Goal: Task Accomplishment & Management: Manage account settings

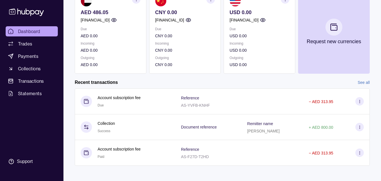
scroll to position [68, 0]
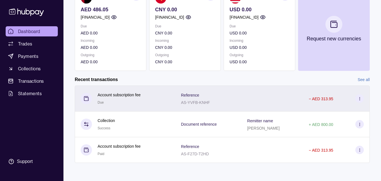
click at [337, 99] on div "− AED 313.95" at bounding box center [336, 98] width 55 height 8
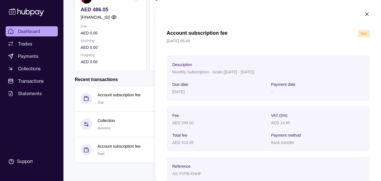
click at [364, 14] on icon "button" at bounding box center [367, 14] width 6 height 6
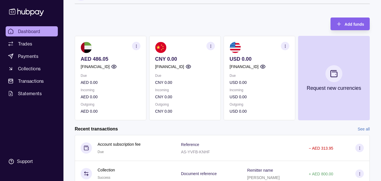
scroll to position [18, 0]
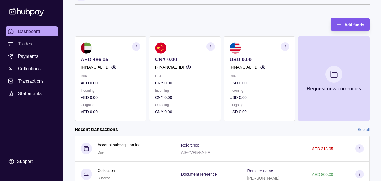
click at [351, 27] on span "Add funds" at bounding box center [354, 25] width 19 height 5
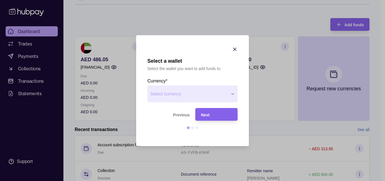
click at [235, 47] on icon "button" at bounding box center [235, 49] width 6 height 6
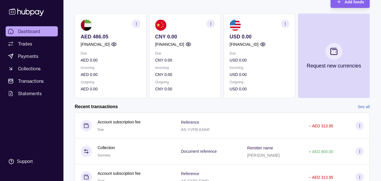
scroll to position [40, 0]
click at [133, 25] on section "button" at bounding box center [136, 24] width 8 height 8
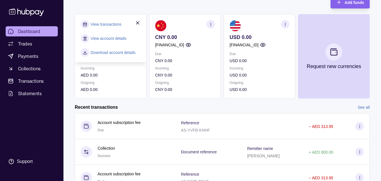
click at [217, 11] on div "Add funds AED 486.05 [FINANCIAL_ID] Due AED 0.00 Incoming AED 0.00 Outgoing AED…" at bounding box center [222, 44] width 295 height 108
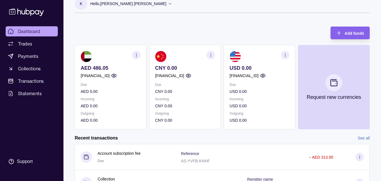
scroll to position [2, 0]
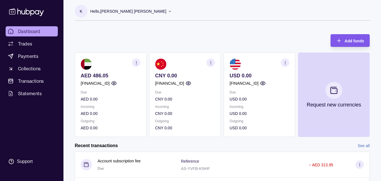
click at [346, 39] on span "Add funds" at bounding box center [354, 41] width 19 height 5
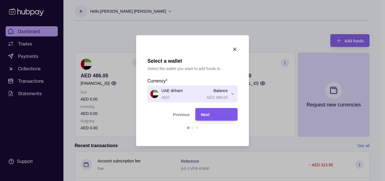
click at [212, 118] on div "Next" at bounding box center [212, 114] width 39 height 13
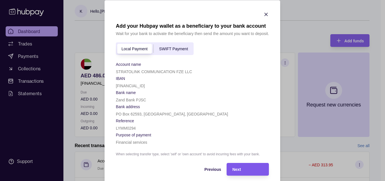
click at [249, 173] on div "Next" at bounding box center [243, 168] width 39 height 13
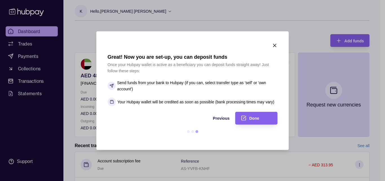
click at [277, 47] on icon "button" at bounding box center [275, 46] width 6 height 6
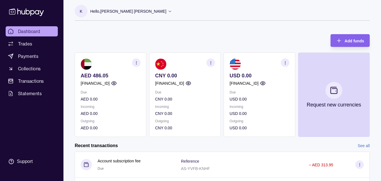
click at [168, 12] on icon at bounding box center [170, 11] width 4 height 4
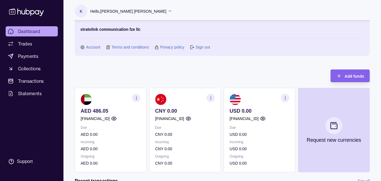
click at [96, 47] on link "Account" at bounding box center [93, 47] width 14 height 6
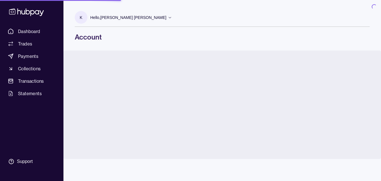
click at [32, 83] on span "Transactions" at bounding box center [31, 81] width 26 height 7
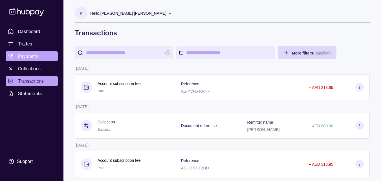
click at [35, 57] on span "Payments" at bounding box center [28, 56] width 20 height 7
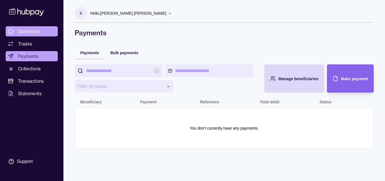
click at [27, 29] on span "Dashboard" at bounding box center [29, 31] width 22 height 7
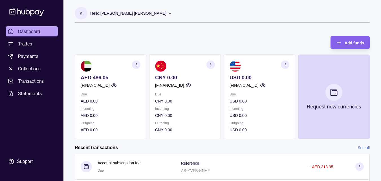
click at [137, 67] on section "button" at bounding box center [136, 64] width 8 height 8
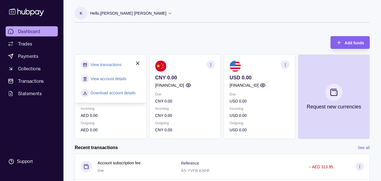
click at [115, 118] on div "Due AED 0.00 Incoming AED 0.00 Outgoing AED 0.00" at bounding box center [111, 112] width 60 height 42
click at [137, 61] on icon "button" at bounding box center [138, 63] width 6 height 6
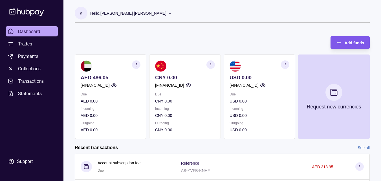
click at [347, 46] on div "Add funds" at bounding box center [354, 42] width 19 height 7
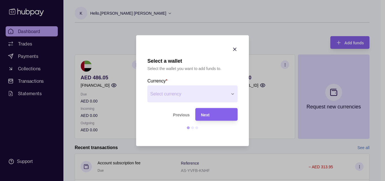
click at [208, 121] on section "Previous Next" at bounding box center [193, 121] width 90 height 27
click at [210, 118] on div "Next" at bounding box center [212, 114] width 39 height 13
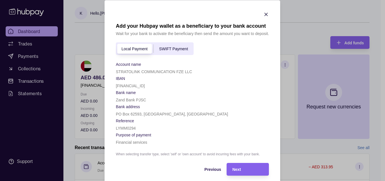
scroll to position [20, 0]
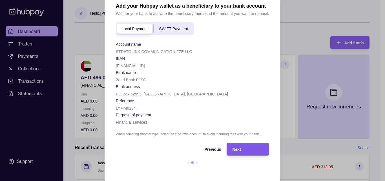
click at [235, 148] on span "Next" at bounding box center [237, 149] width 8 height 5
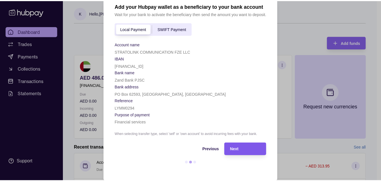
scroll to position [0, 0]
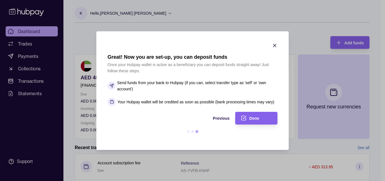
click at [238, 89] on p "Send funds from your bank to Hubpay (if you can, select transfer type as 'self'…" at bounding box center [197, 86] width 160 height 12
click at [244, 115] on div "Done" at bounding box center [252, 118] width 39 height 13
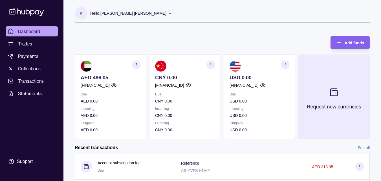
click at [335, 93] on icon at bounding box center [333, 91] width 9 height 9
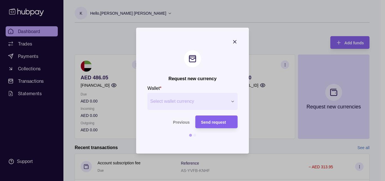
click at [236, 44] on icon "button" at bounding box center [235, 42] width 6 height 6
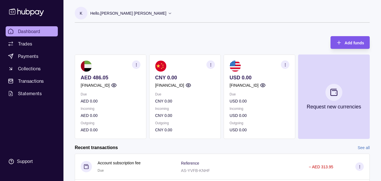
click at [362, 43] on span "Add funds" at bounding box center [354, 43] width 19 height 5
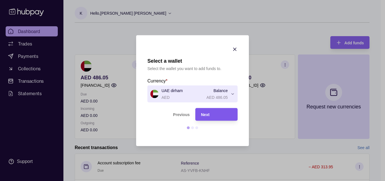
click at [202, 111] on div "Next" at bounding box center [216, 114] width 31 height 7
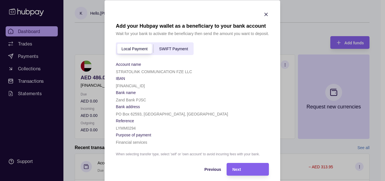
click at [165, 47] on span "SWIFT Payment" at bounding box center [173, 49] width 29 height 5
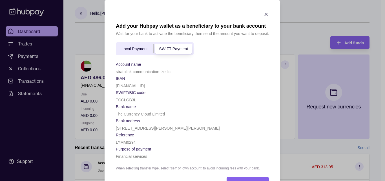
click at [134, 47] on span "Local Payment" at bounding box center [135, 49] width 26 height 5
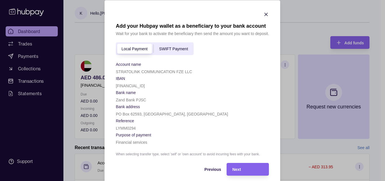
click at [164, 45] on div "SWIFT Payment" at bounding box center [174, 48] width 40 height 7
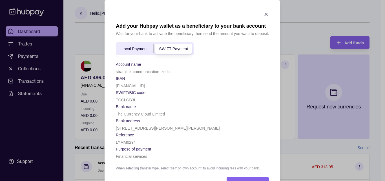
click at [138, 46] on div "Local Payment" at bounding box center [135, 48] width 38 height 7
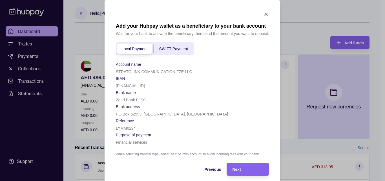
click at [172, 51] on div "SWIFT Payment" at bounding box center [174, 48] width 40 height 7
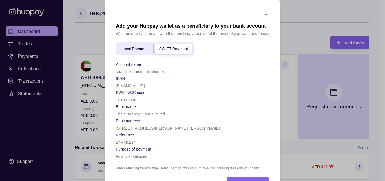
click at [142, 49] on span "Local Payment" at bounding box center [135, 49] width 26 height 5
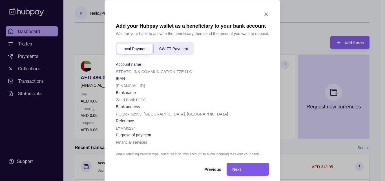
click at [254, 167] on div "Next" at bounding box center [248, 169] width 31 height 7
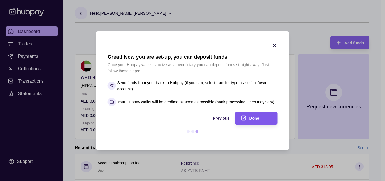
click at [259, 115] on div "Done" at bounding box center [261, 118] width 23 height 7
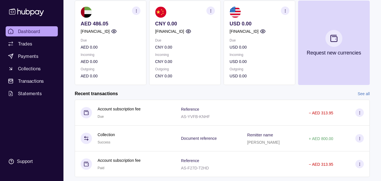
scroll to position [68, 0]
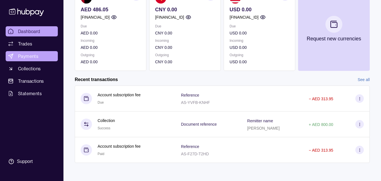
click at [26, 56] on span "Payments" at bounding box center [28, 56] width 20 height 7
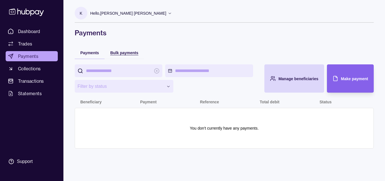
click at [123, 51] on span "Bulk payments" at bounding box center [124, 52] width 28 height 5
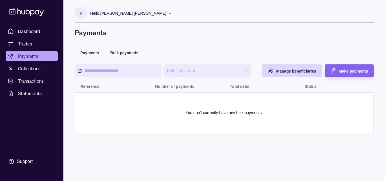
click at [103, 52] on div "button" at bounding box center [104, 52] width 5 height 5
click at [89, 54] on span "Payments" at bounding box center [89, 52] width 19 height 5
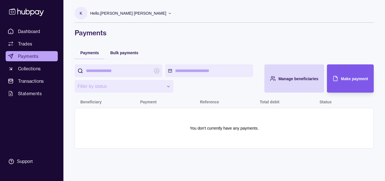
click at [346, 77] on span "Make payment" at bounding box center [354, 78] width 27 height 5
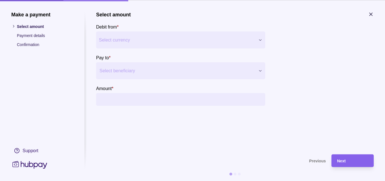
click at [208, 181] on div "Make a payment Select amount Payment details Confirmation Support Select amount…" at bounding box center [192, 181] width 385 height 0
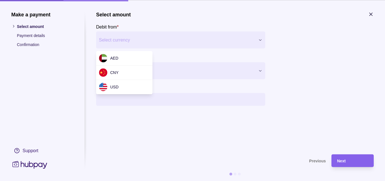
click at [184, 181] on div "Make a payment Select amount Payment details Confirmation Support Select amount…" at bounding box center [192, 181] width 385 height 0
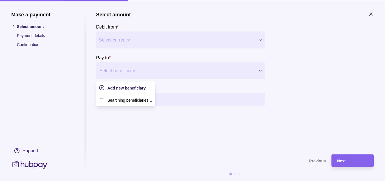
click at [163, 67] on div at bounding box center [177, 71] width 155 height 8
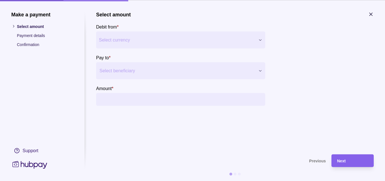
click at [304, 69] on div at bounding box center [331, 68] width 85 height 74
click at [40, 33] on p "Payment details" at bounding box center [45, 35] width 56 height 6
click at [28, 45] on p "Confirmation" at bounding box center [45, 44] width 56 height 6
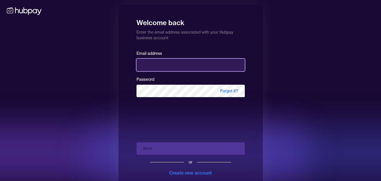
click at [159, 67] on input "email" at bounding box center [191, 65] width 108 height 12
type input "**********"
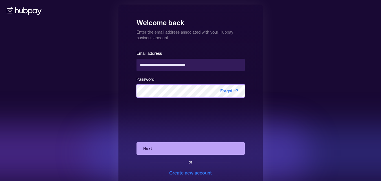
click at [137, 142] on button "Next" at bounding box center [191, 148] width 108 height 12
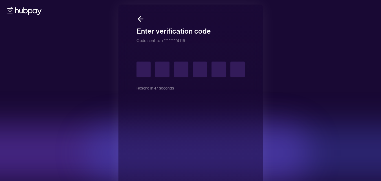
type input "*"
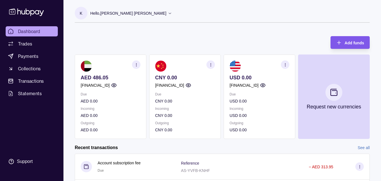
click at [357, 44] on span "Add funds" at bounding box center [354, 43] width 19 height 5
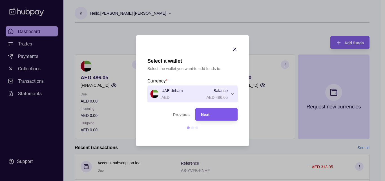
click at [232, 114] on section "Next" at bounding box center [216, 114] width 42 height 13
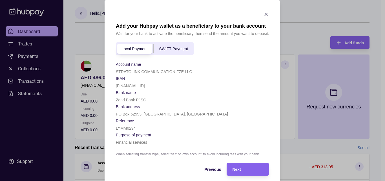
click at [183, 53] on div "Local Payment SWIFT Payment" at bounding box center [155, 48] width 78 height 13
click at [179, 48] on span "SWIFT Payment" at bounding box center [173, 49] width 29 height 5
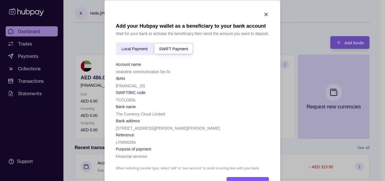
click at [247, 177] on div "Next" at bounding box center [243, 183] width 39 height 13
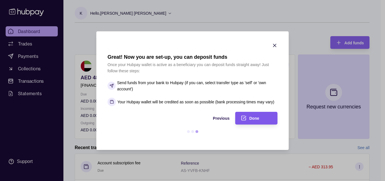
click at [257, 114] on div "Done" at bounding box center [252, 118] width 39 height 13
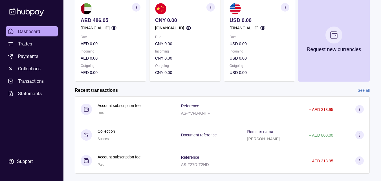
scroll to position [68, 0]
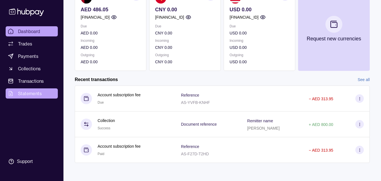
click at [36, 95] on span "Statements" at bounding box center [30, 93] width 24 height 7
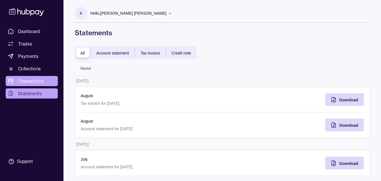
click at [36, 81] on span "Transactions" at bounding box center [31, 81] width 26 height 7
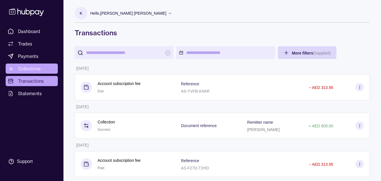
click at [34, 65] on link "Collections" at bounding box center [32, 68] width 52 height 10
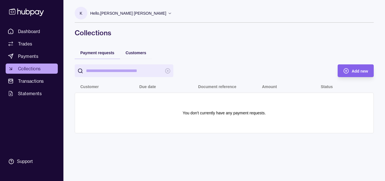
click at [34, 49] on ul "Dashboard Trades Payments Collections Transactions Statements" at bounding box center [32, 62] width 52 height 72
click at [32, 54] on span "Payments" at bounding box center [28, 56] width 20 height 7
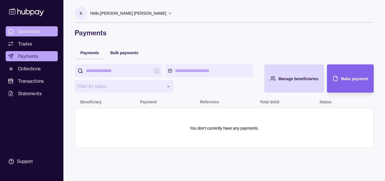
click at [32, 32] on span "Dashboard" at bounding box center [29, 31] width 22 height 7
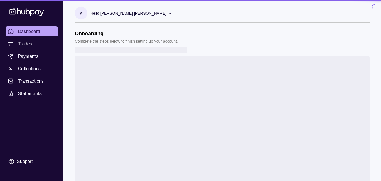
click at [145, 12] on div "Hello, [PERSON_NAME] [PERSON_NAME]" at bounding box center [131, 13] width 82 height 12
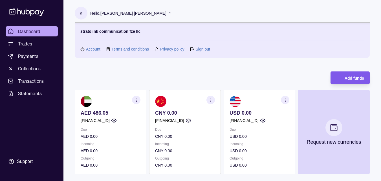
click at [346, 80] on div "Add funds" at bounding box center [354, 77] width 19 height 7
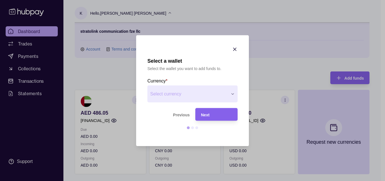
click at [237, 50] on icon "button" at bounding box center [235, 49] width 6 height 6
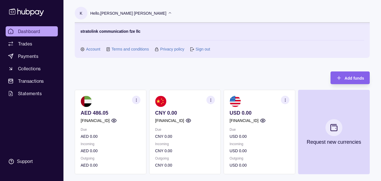
click at [136, 103] on section "button" at bounding box center [136, 100] width 8 height 8
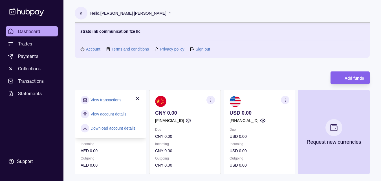
click at [113, 115] on link "View account details" at bounding box center [109, 114] width 36 height 6
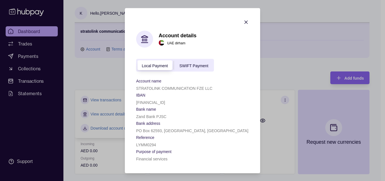
click at [244, 25] on icon "button" at bounding box center [246, 22] width 6 height 6
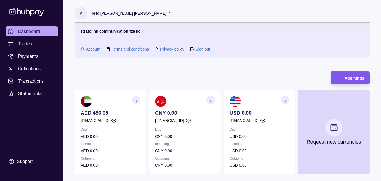
click at [346, 77] on span "Add funds" at bounding box center [354, 78] width 19 height 5
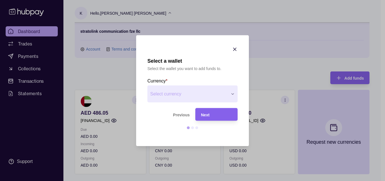
click at [194, 112] on div "button" at bounding box center [195, 114] width 5 height 5
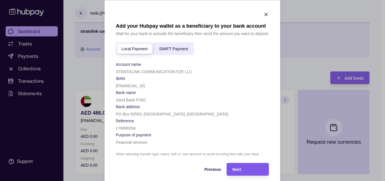
click at [246, 166] on div "Next" at bounding box center [248, 169] width 31 height 7
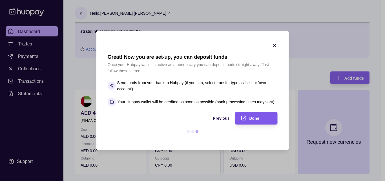
click at [254, 114] on div "Done" at bounding box center [252, 118] width 39 height 13
